Goal: Task Accomplishment & Management: Manage account settings

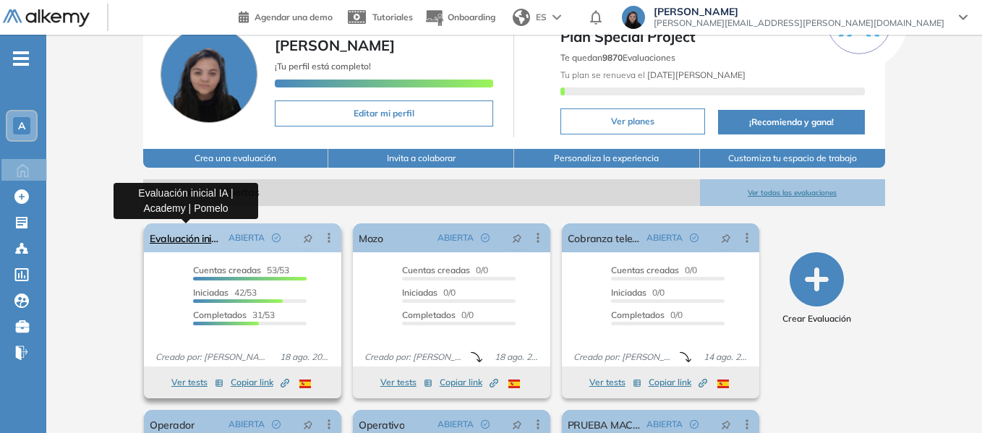
scroll to position [145, 0]
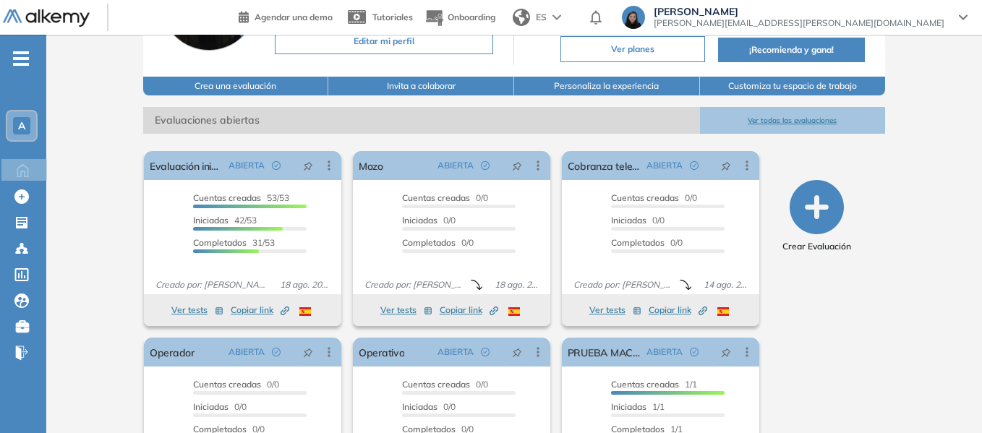
click at [10, 61] on ul "A Home Home Crear Evaluación Crear Evaluación Evaluaciones Evaluaciones Candida…" at bounding box center [23, 211] width 46 height 307
click at [19, 57] on icon "-" at bounding box center [21, 58] width 16 height 3
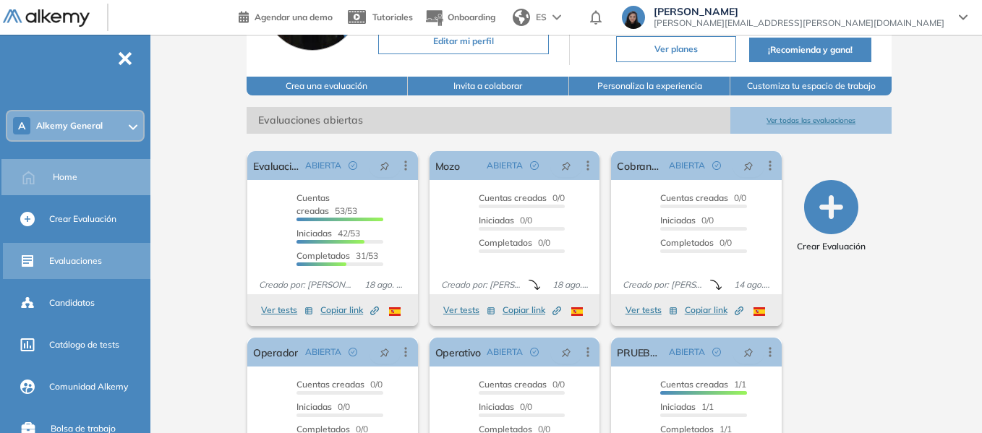
click at [93, 272] on div "Evaluaciones" at bounding box center [98, 261] width 98 height 25
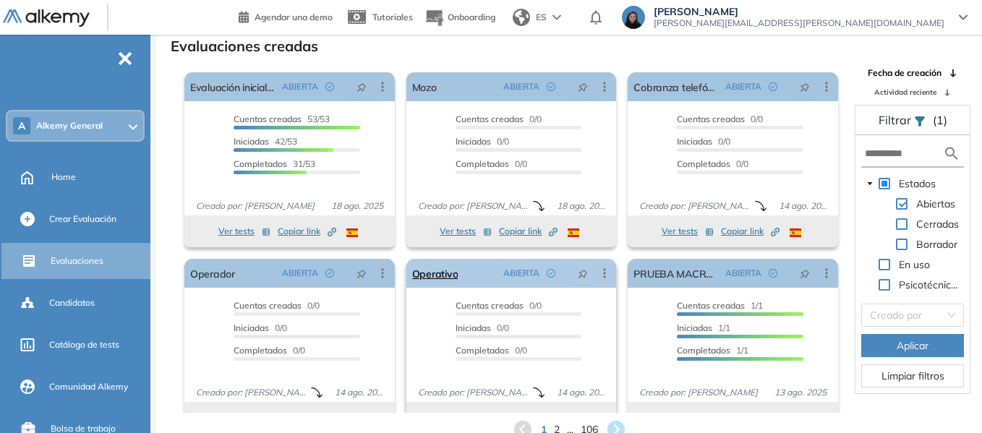
scroll to position [27, 0]
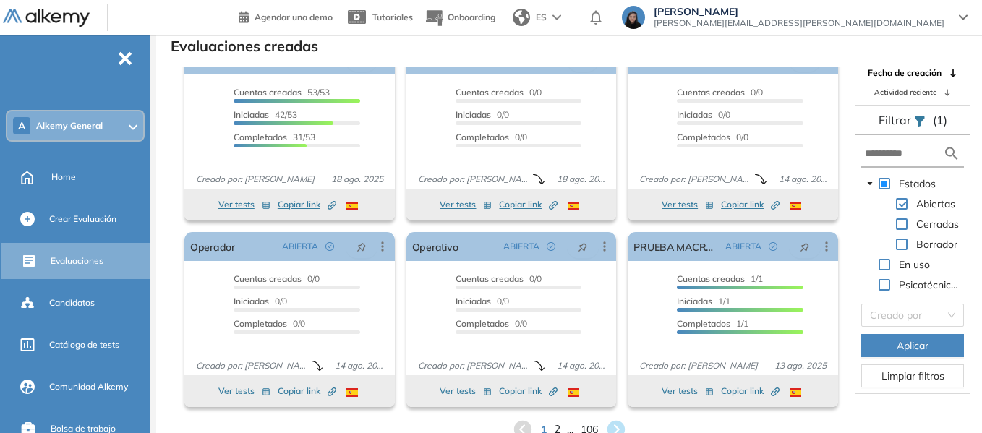
click at [557, 428] on span "2" at bounding box center [556, 430] width 7 height 17
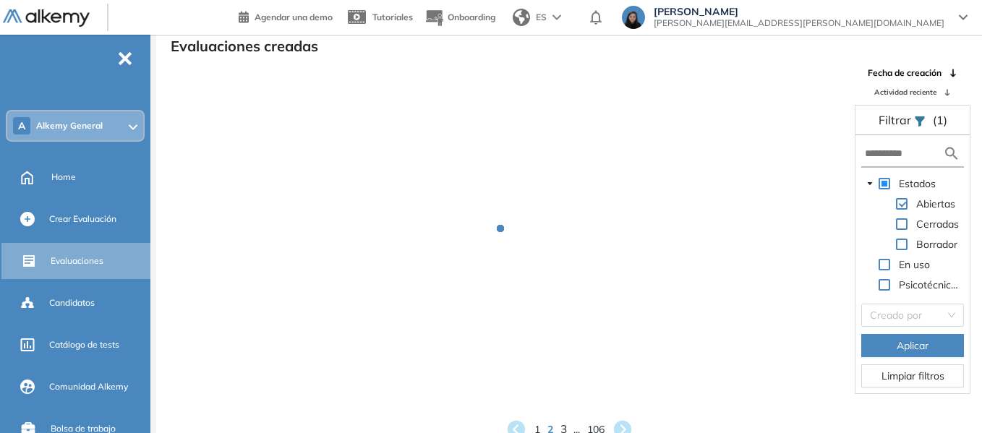
scroll to position [1, 0]
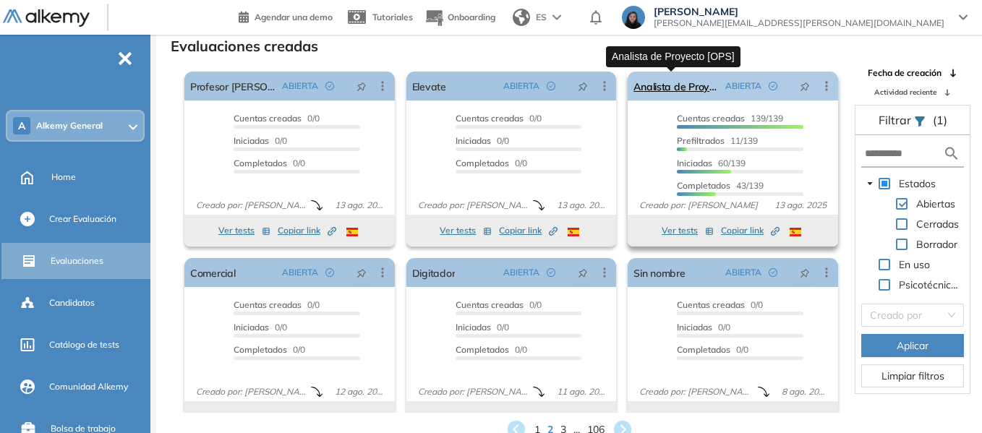
click at [660, 88] on link "Analista de Proyecto [OPS]" at bounding box center [677, 86] width 86 height 29
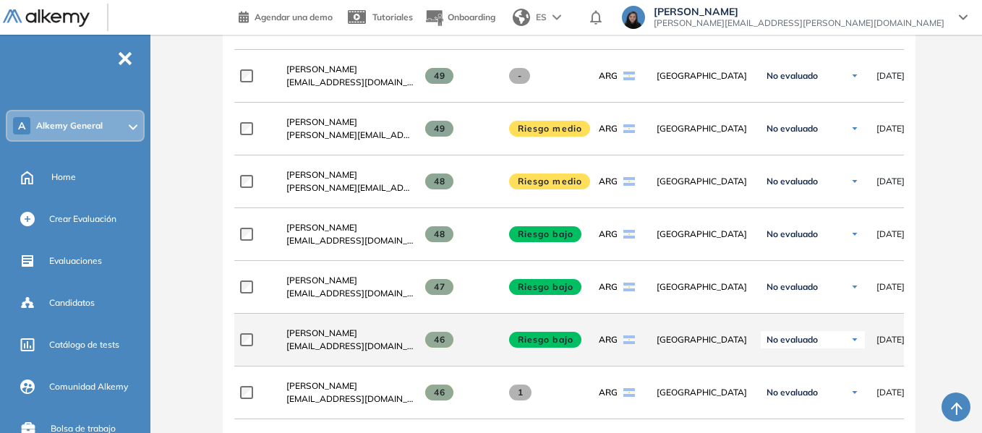
scroll to position [1989, 0]
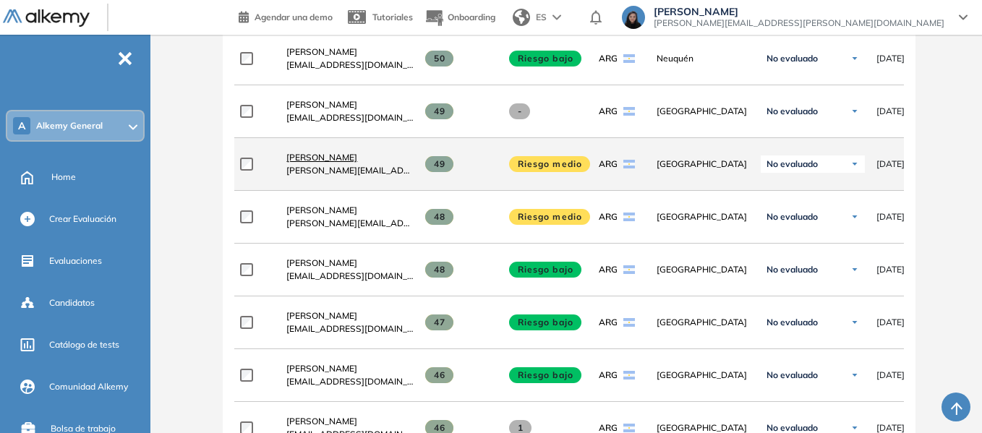
click at [320, 159] on span "[PERSON_NAME]" at bounding box center [321, 157] width 71 height 11
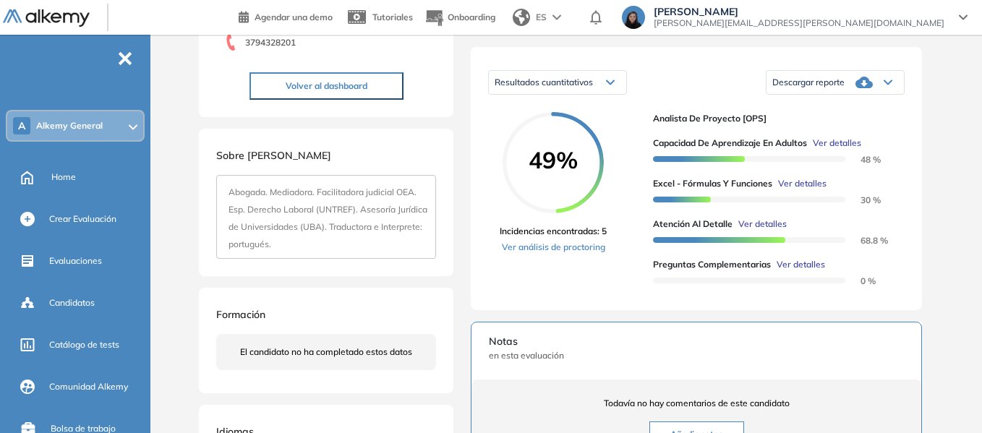
scroll to position [217, 0]
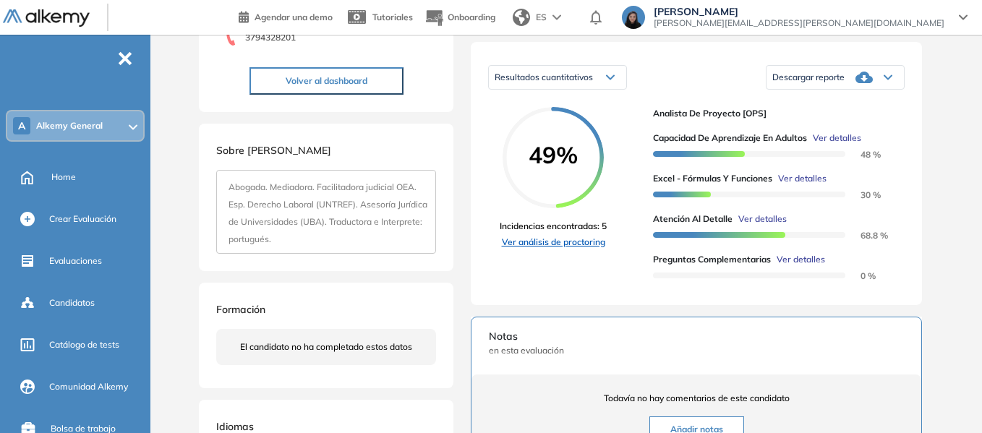
click at [554, 249] on link "Ver análisis de proctoring" at bounding box center [553, 242] width 107 height 13
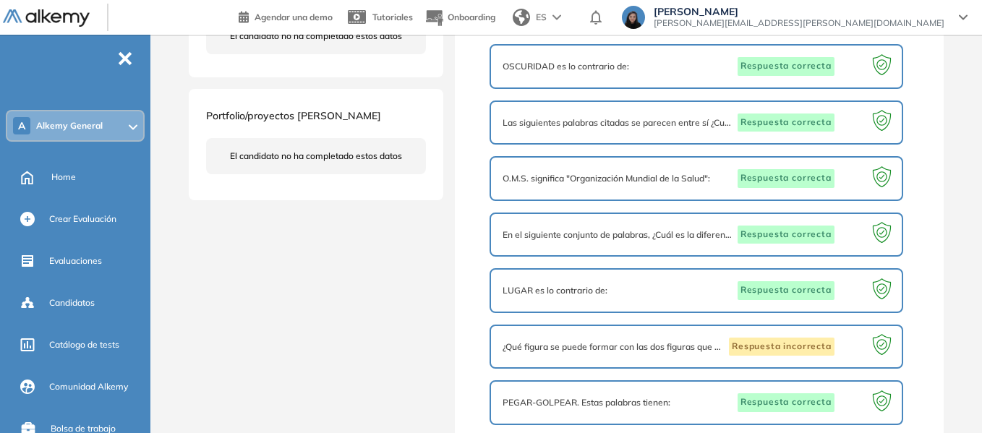
scroll to position [868, 0]
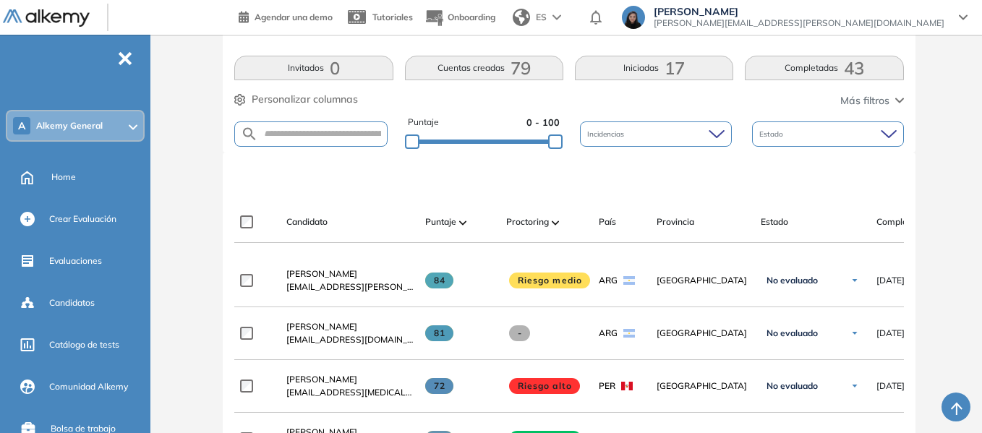
scroll to position [289, 0]
click at [802, 69] on button "Completadas 43" at bounding box center [824, 67] width 158 height 25
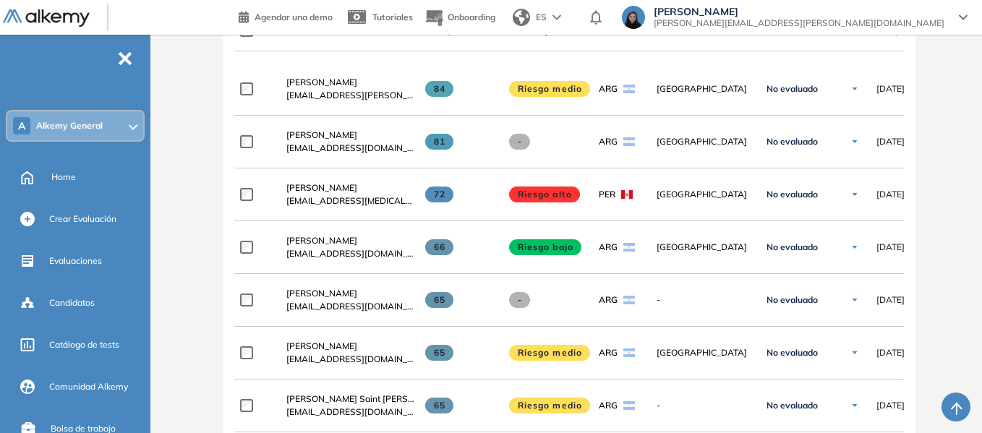
scroll to position [506, 0]
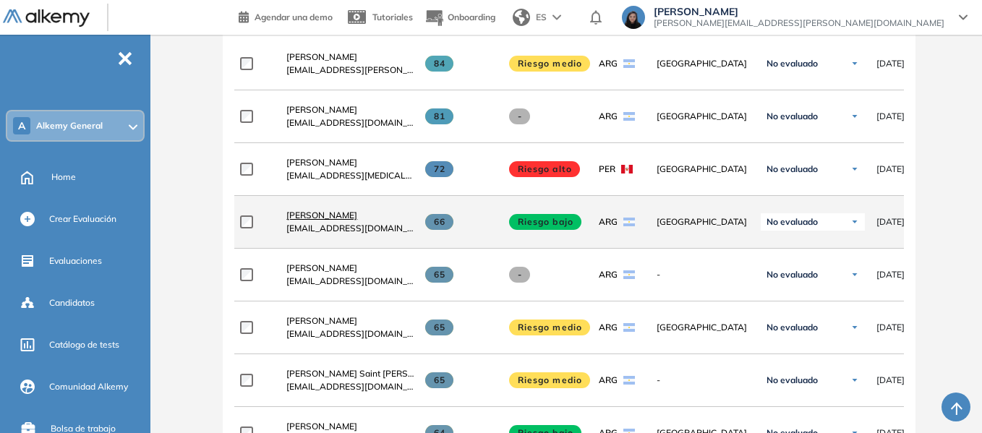
click at [326, 221] on span "[PERSON_NAME]" at bounding box center [321, 215] width 71 height 11
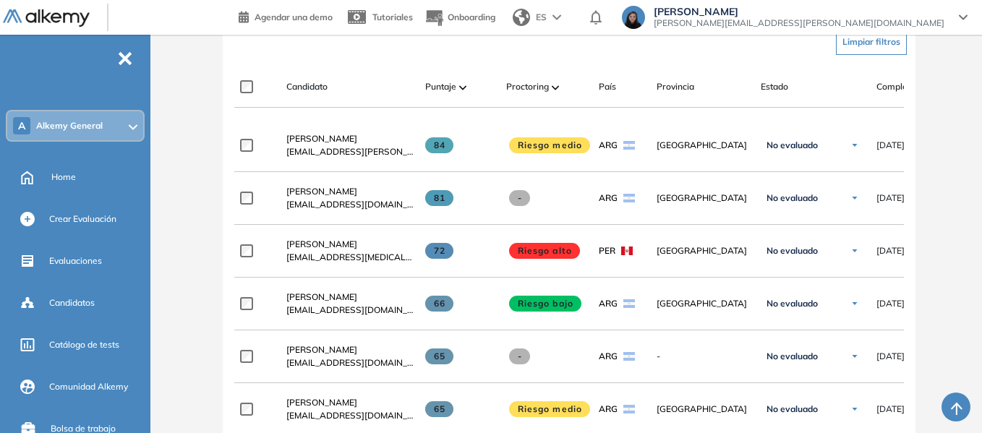
scroll to position [434, 0]
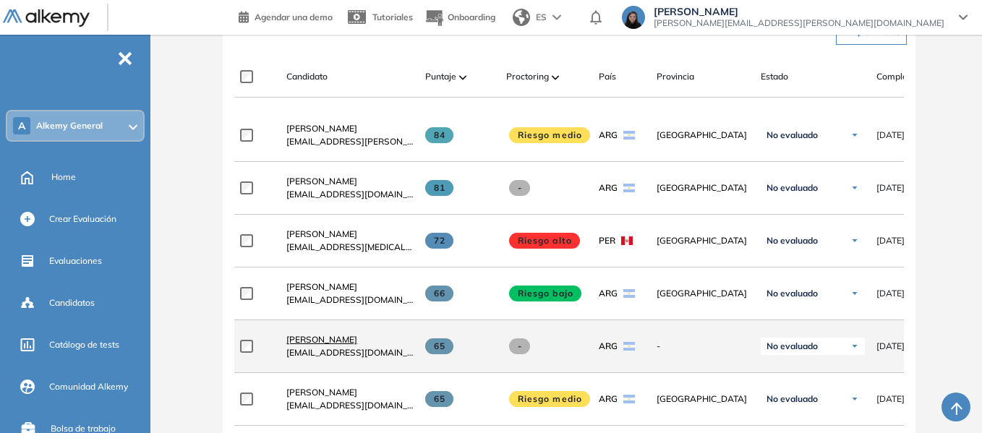
click at [312, 345] on span "[PERSON_NAME]" at bounding box center [321, 339] width 71 height 11
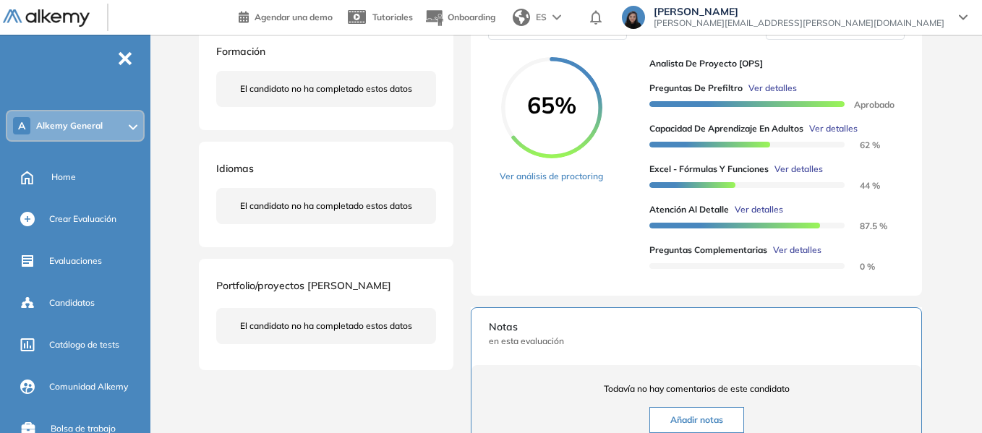
scroll to position [289, 0]
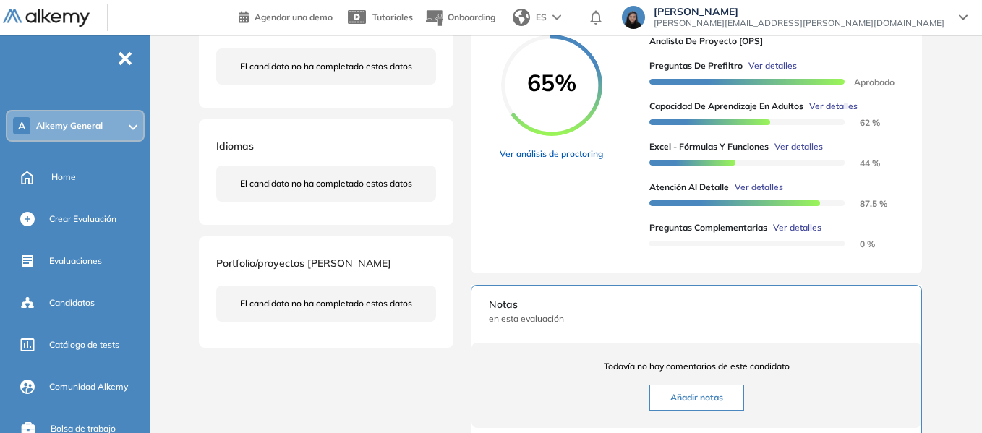
click at [554, 161] on link "Ver análisis de proctoring" at bounding box center [551, 154] width 103 height 13
